Goal: Navigation & Orientation: Find specific page/section

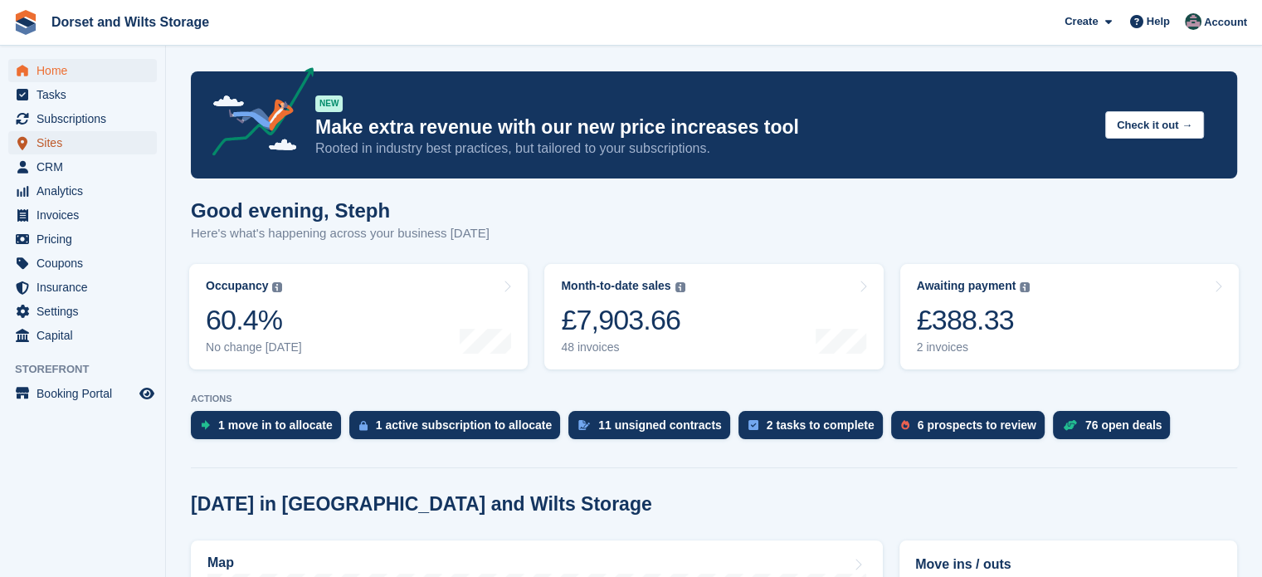
click at [63, 143] on span "Sites" at bounding box center [87, 142] width 100 height 23
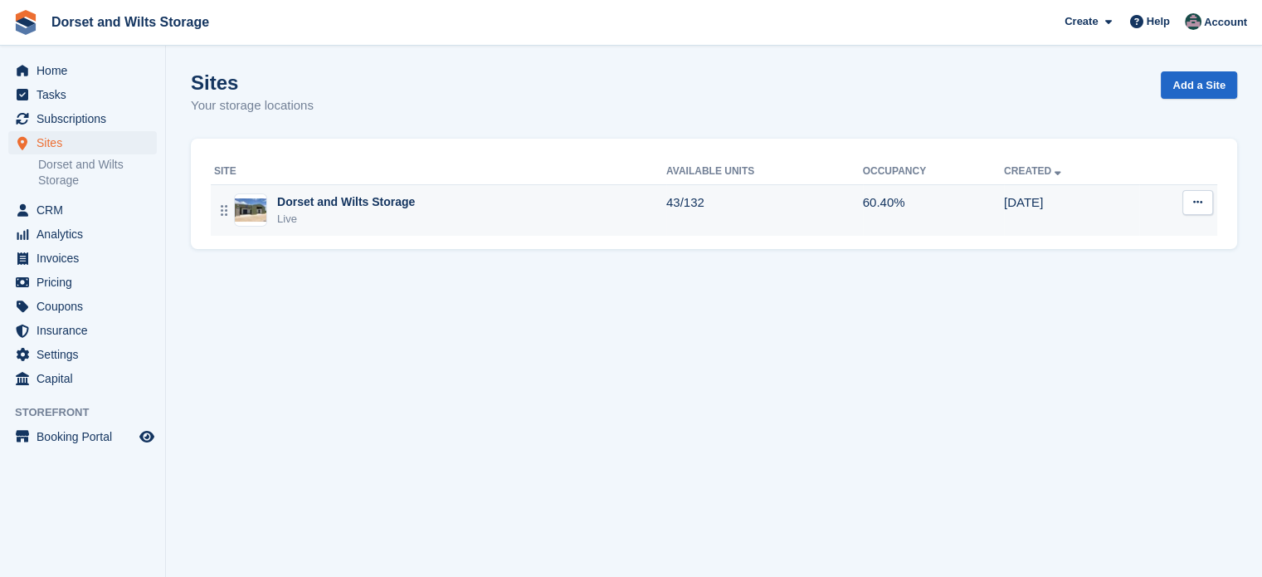
click at [242, 210] on img at bounding box center [251, 210] width 32 height 24
